Goal: Task Accomplishment & Management: Complete application form

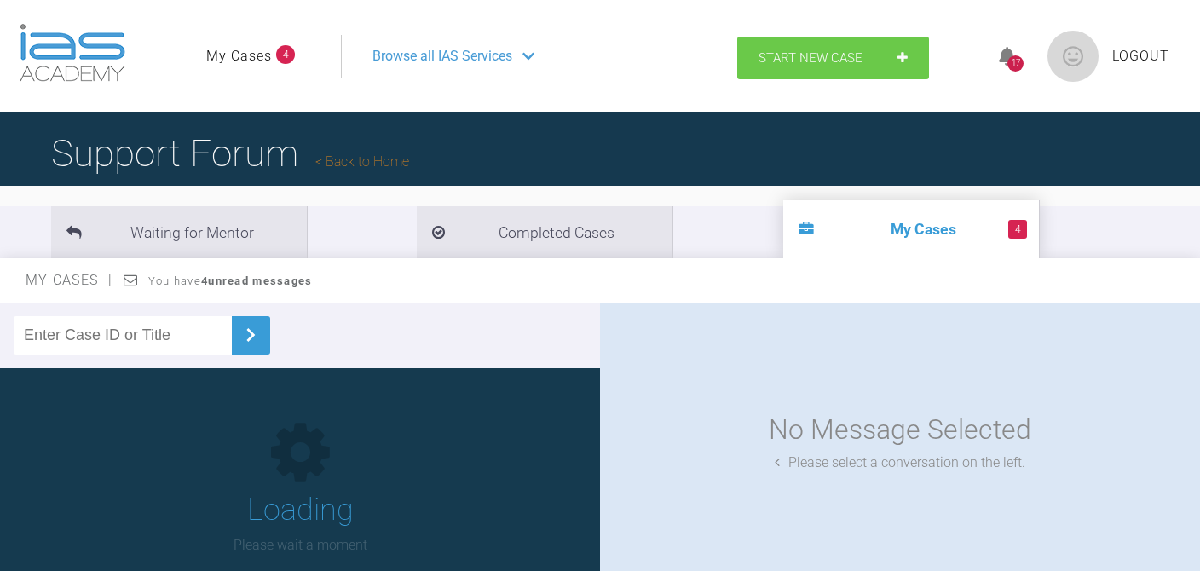
click at [777, 70] on link "Start New Case" at bounding box center [833, 58] width 192 height 43
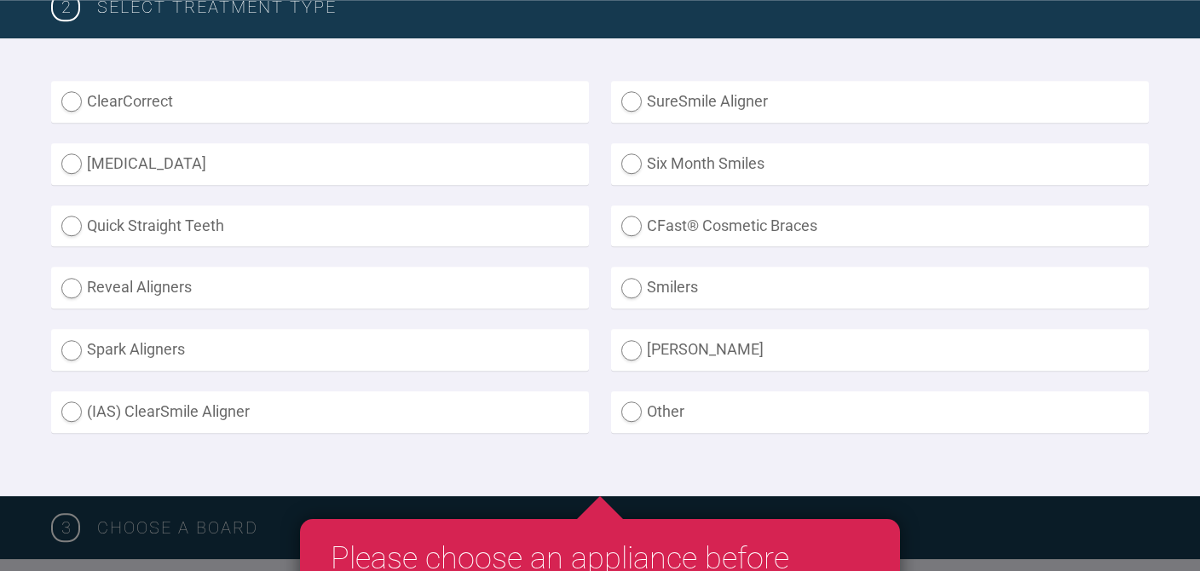
scroll to position [541, 0]
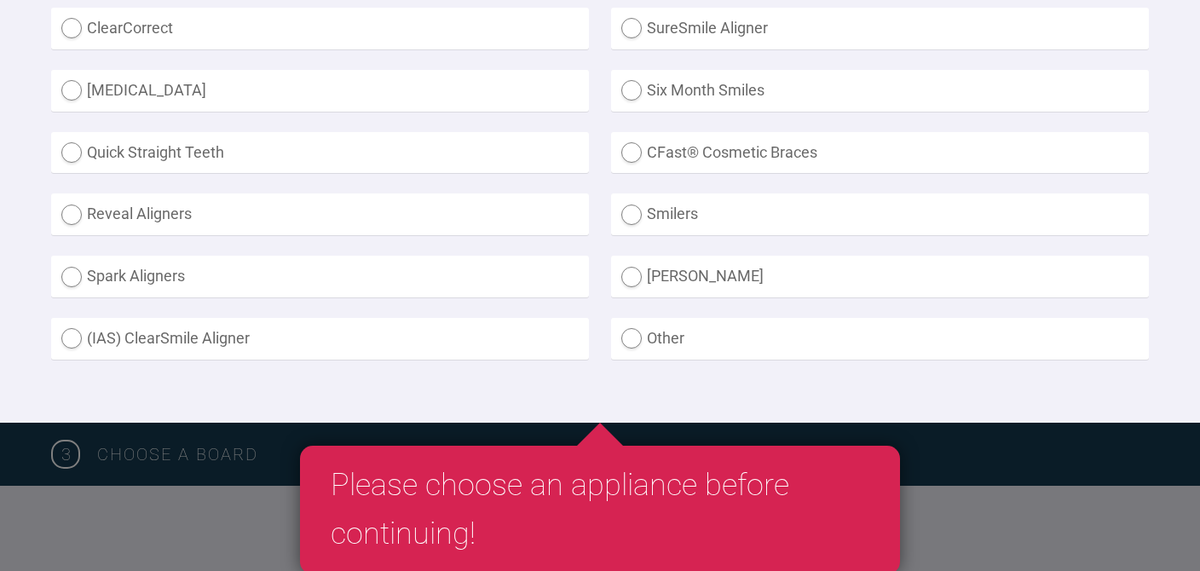
click at [72, 332] on label "(IAS) ClearSmile Aligner" at bounding box center [320, 339] width 538 height 42
radio Aligner "true"
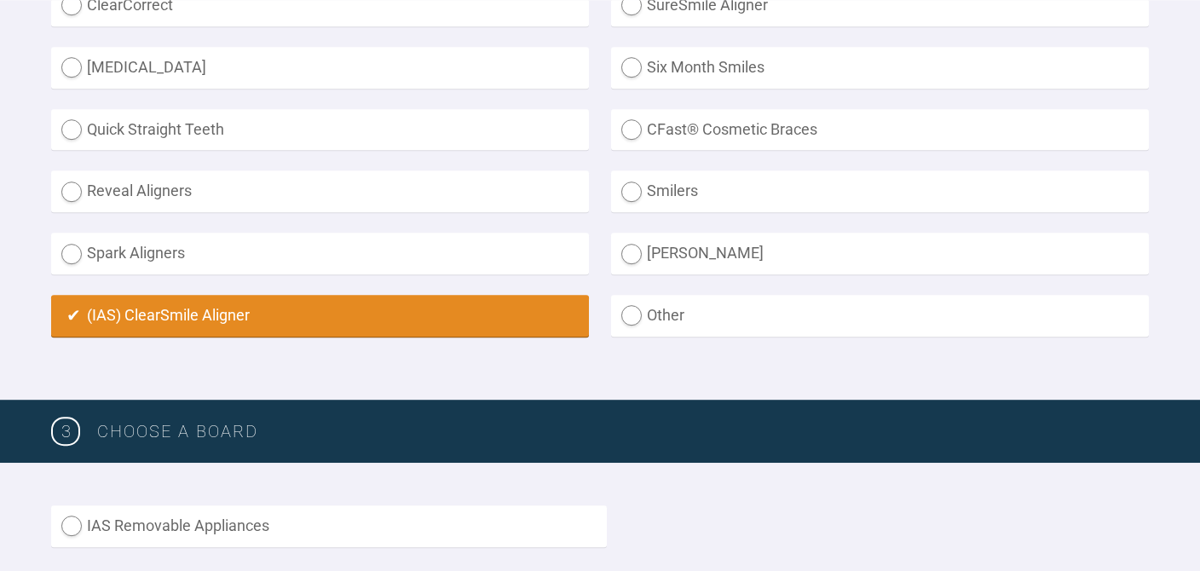
scroll to position [724, 0]
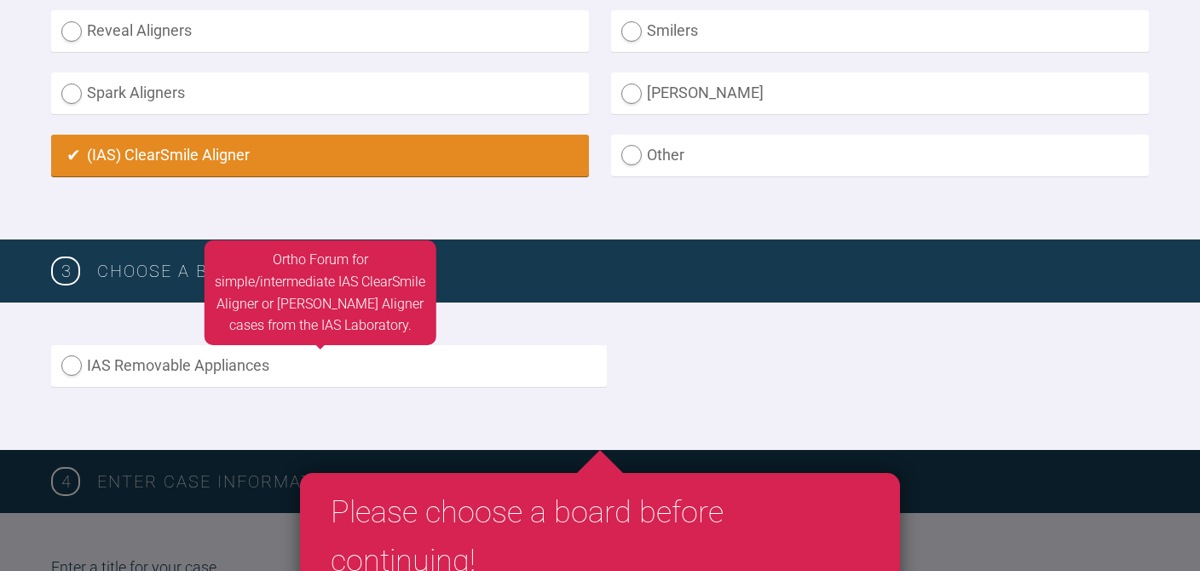
click at [70, 353] on label "IAS Removable Appliances" at bounding box center [329, 366] width 556 height 42
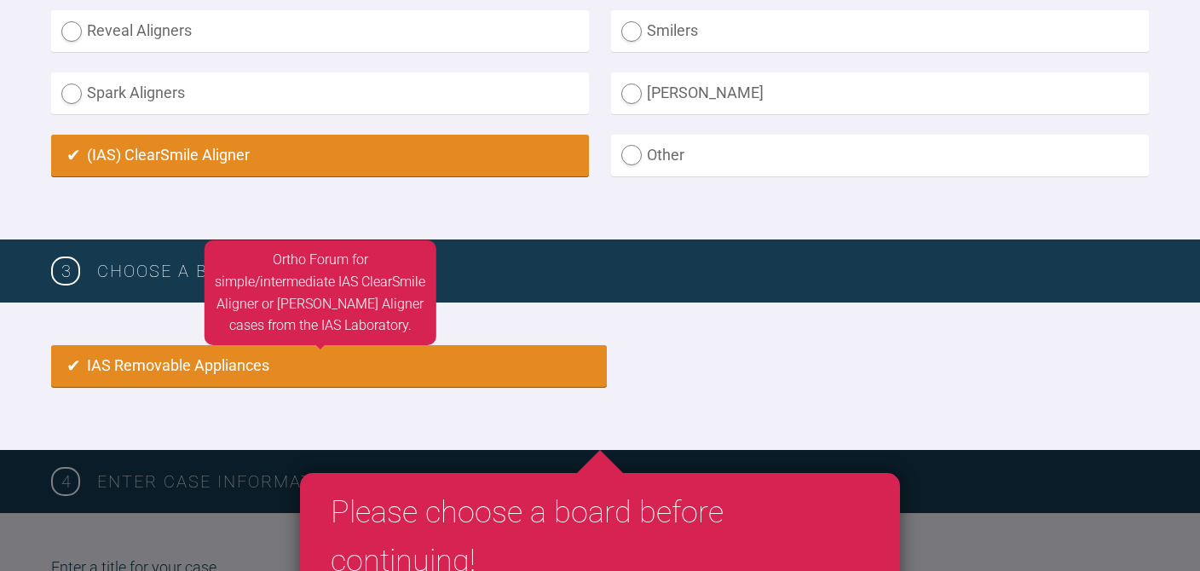
radio input "true"
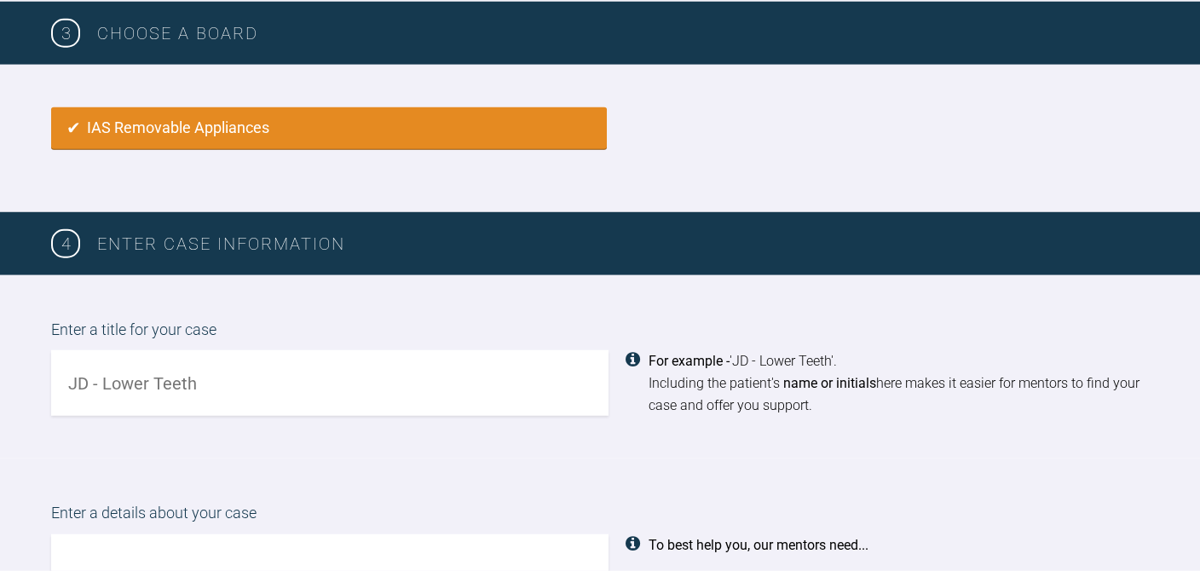
scroll to position [969, 0]
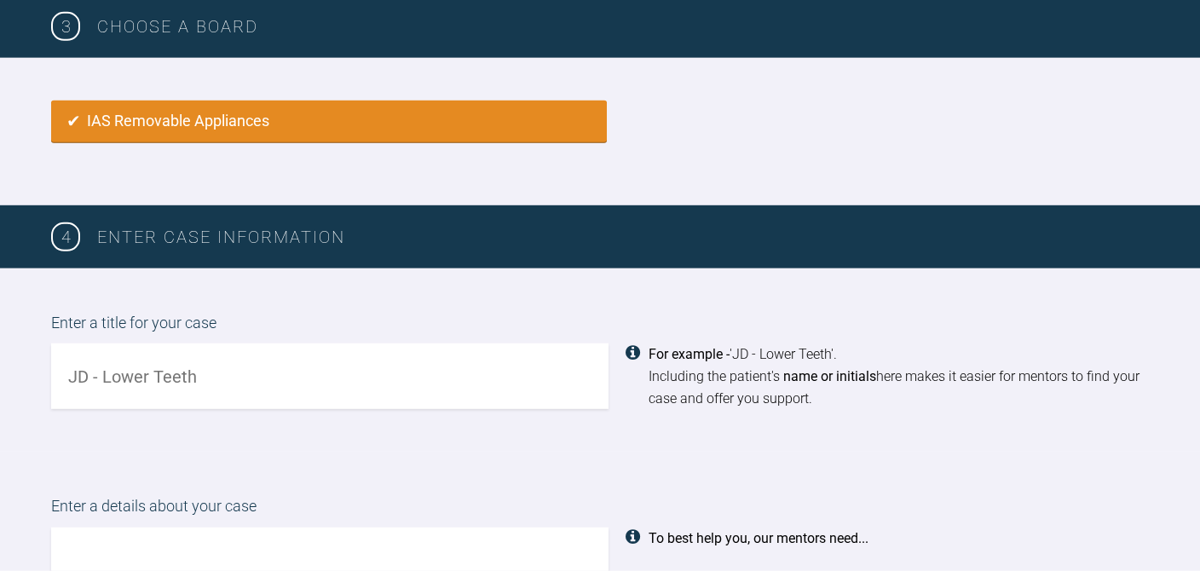
click at [219, 370] on input "text" at bounding box center [329, 376] width 557 height 66
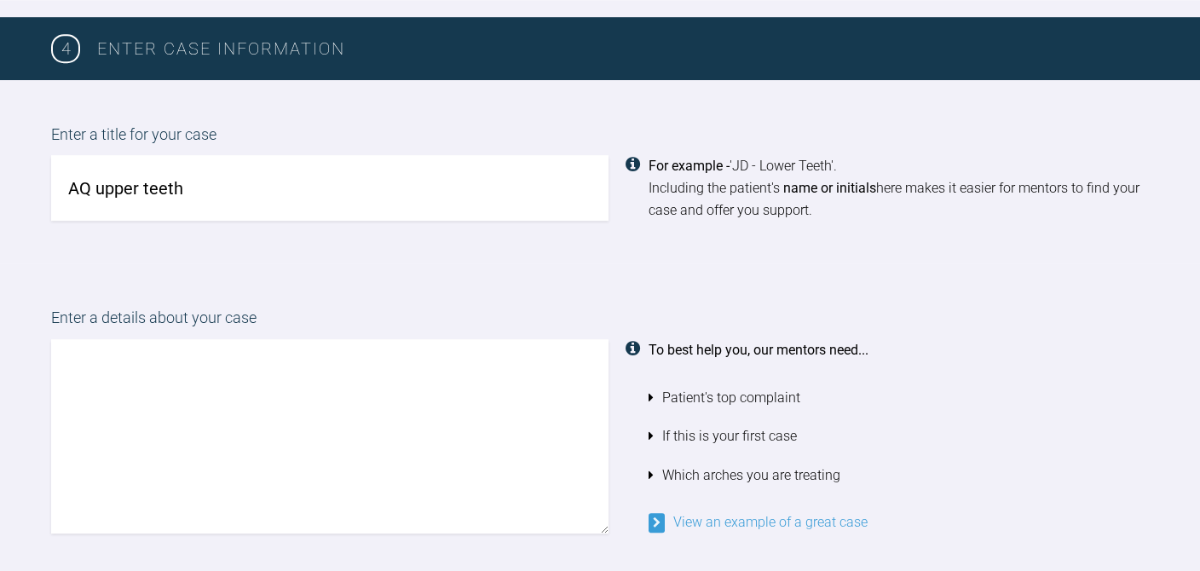
scroll to position [1168, 0]
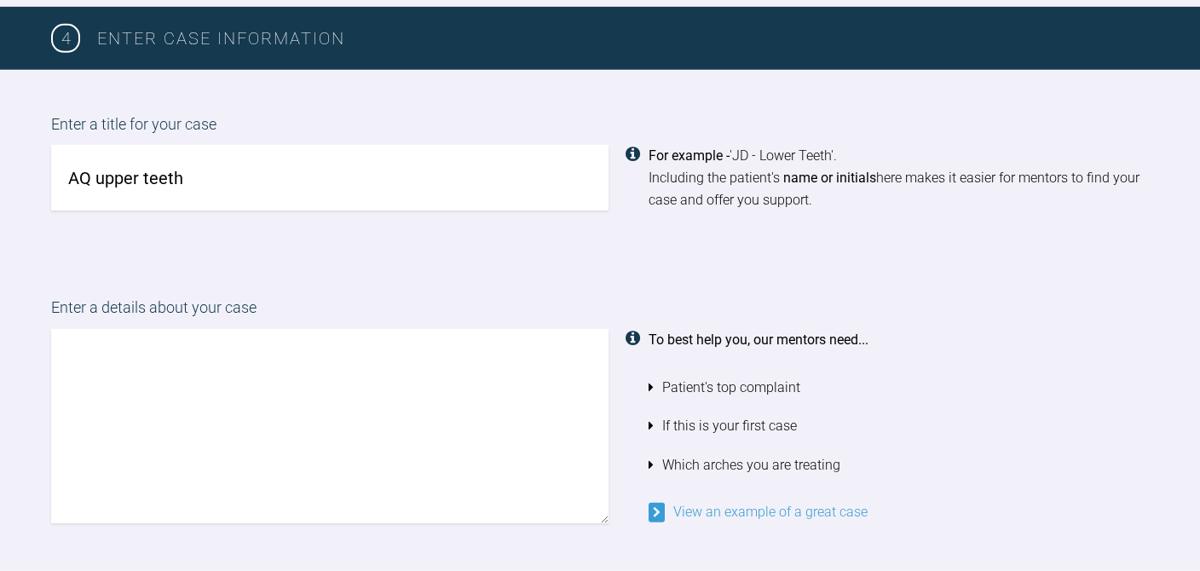
type input "AQ upper teeth"
click at [195, 391] on textarea at bounding box center [329, 426] width 557 height 194
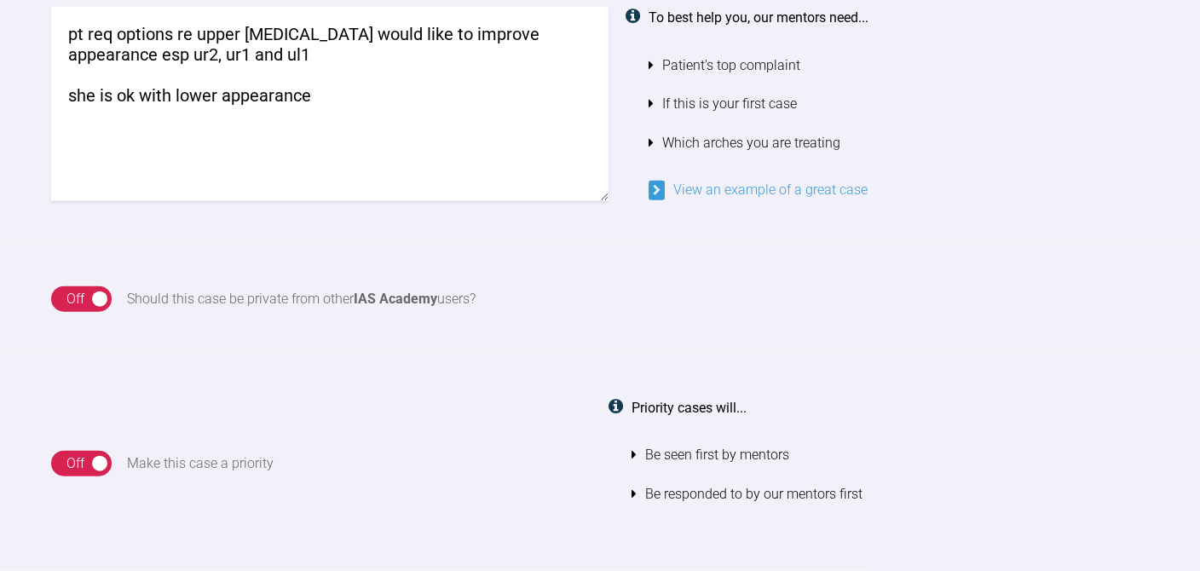
scroll to position [1493, 0]
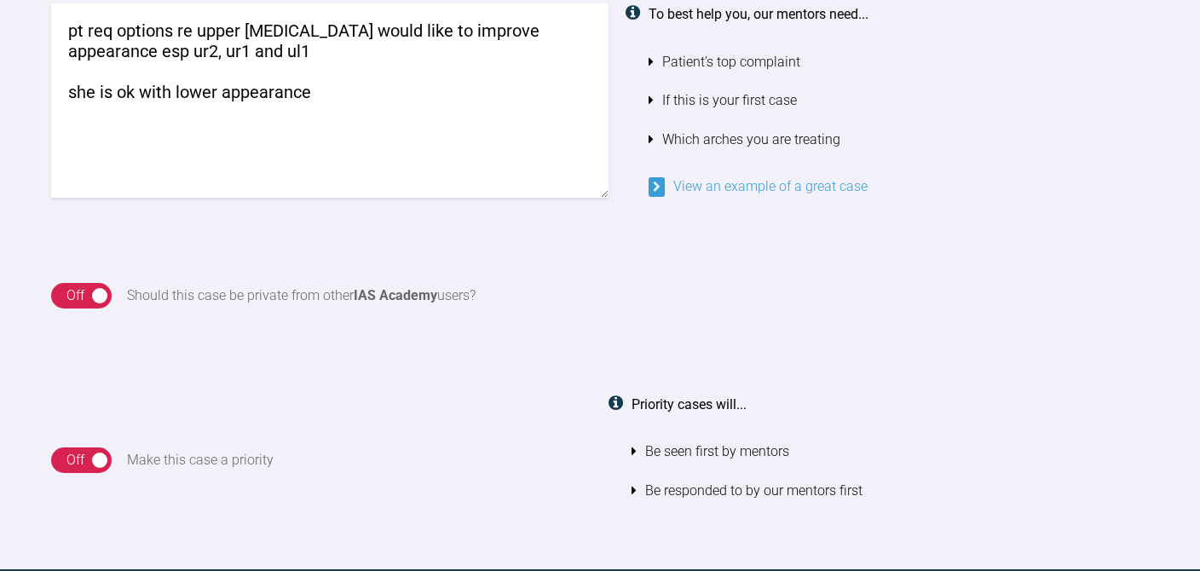
type textarea "pt req options re upper anterior teeth would like to improve appearance esp ur2…"
click at [81, 297] on div "Off" at bounding box center [75, 296] width 18 height 22
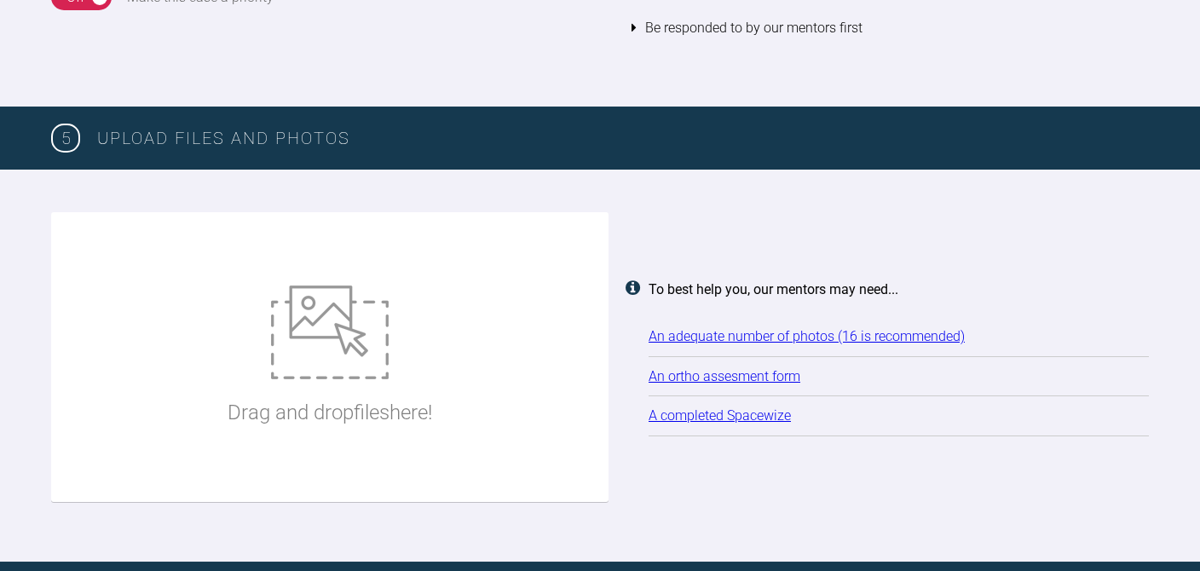
scroll to position [1966, 0]
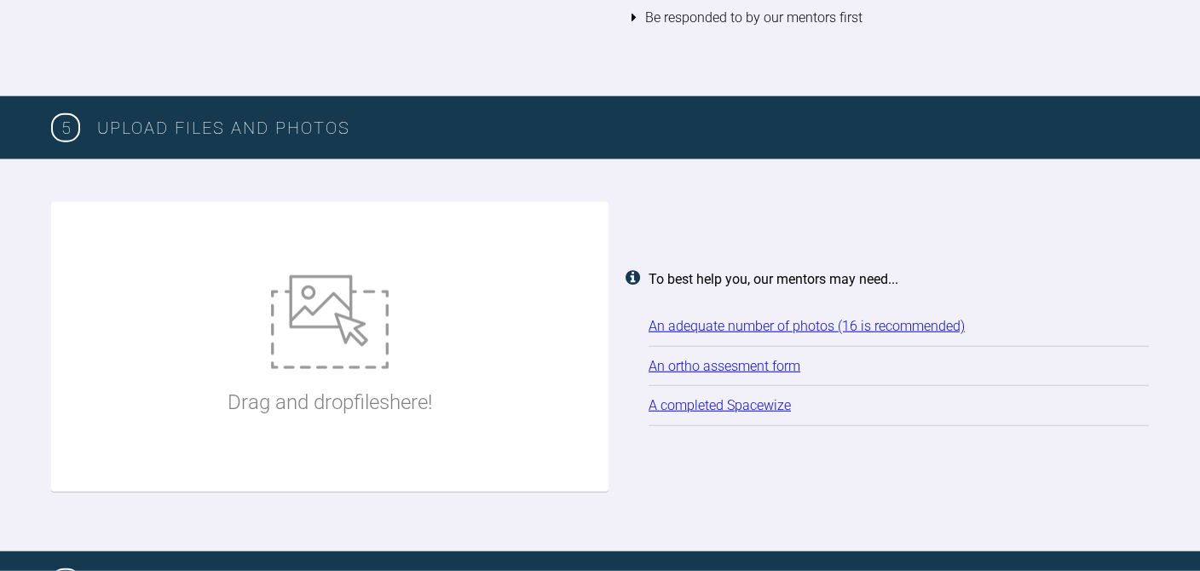
click at [326, 361] on img at bounding box center [330, 322] width 118 height 94
type input "C:\fakepath\2025-10-03 - Spacewize capture.png"
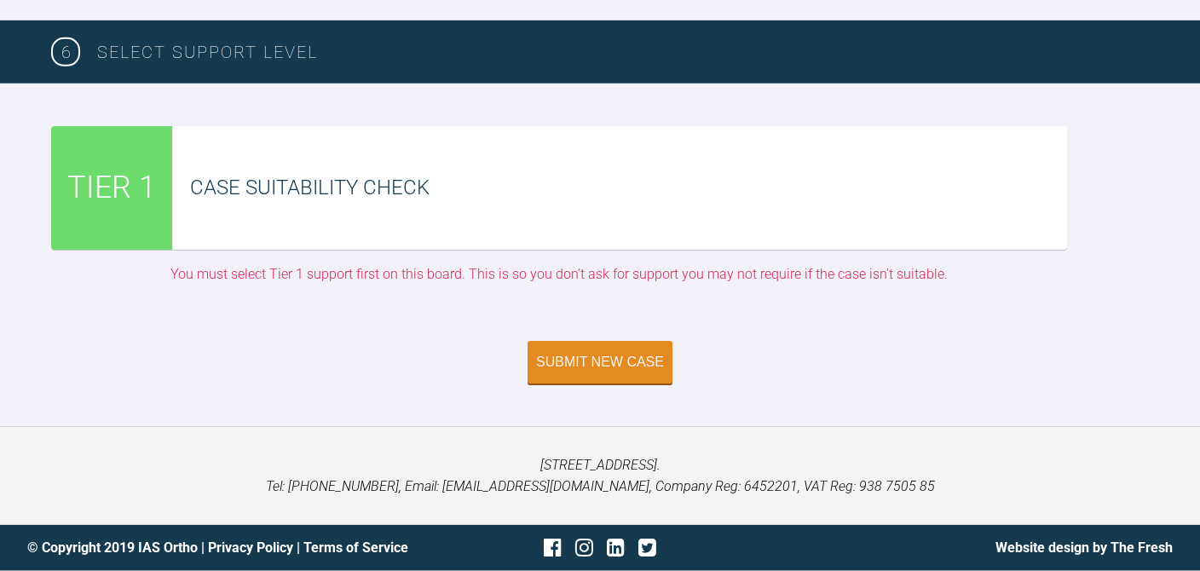
scroll to position [5054, 0]
click at [601, 372] on div "Submit New Case" at bounding box center [600, 363] width 128 height 15
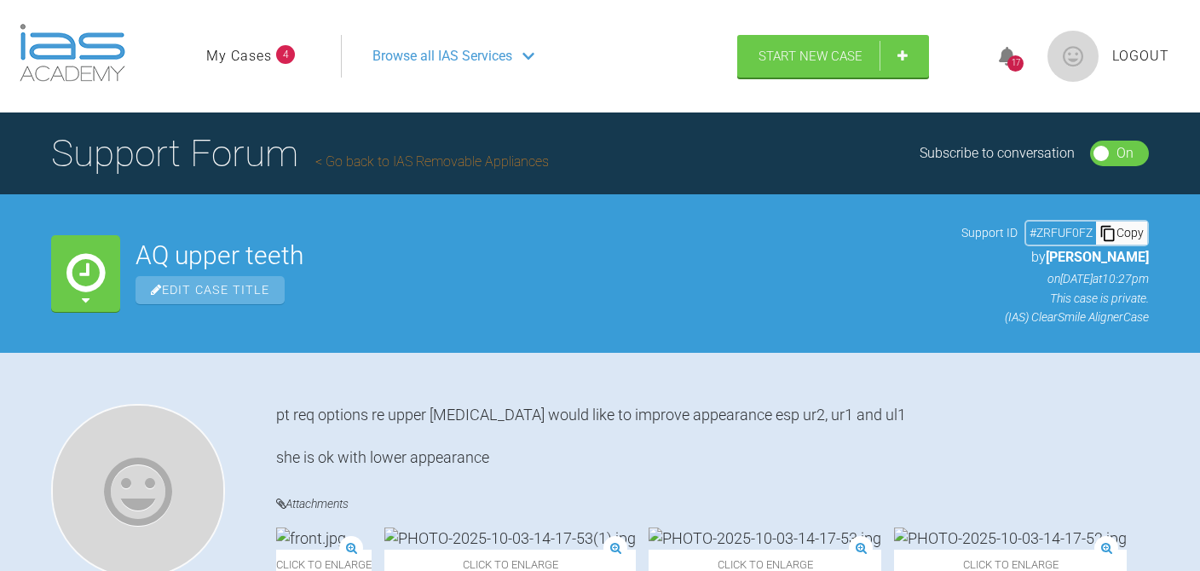
click at [1122, 48] on span "Logout" at bounding box center [1140, 56] width 57 height 22
